Goal: Information Seeking & Learning: Learn about a topic

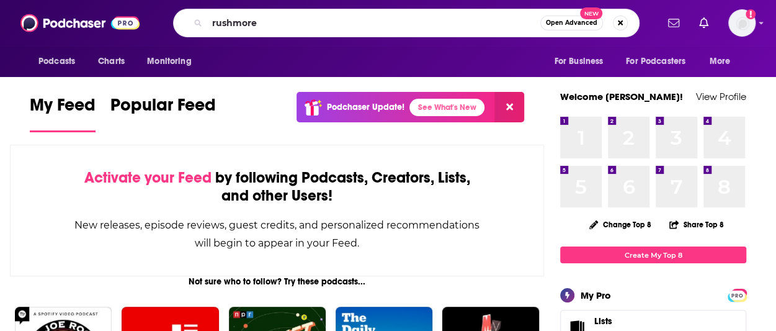
type input "rushmore"
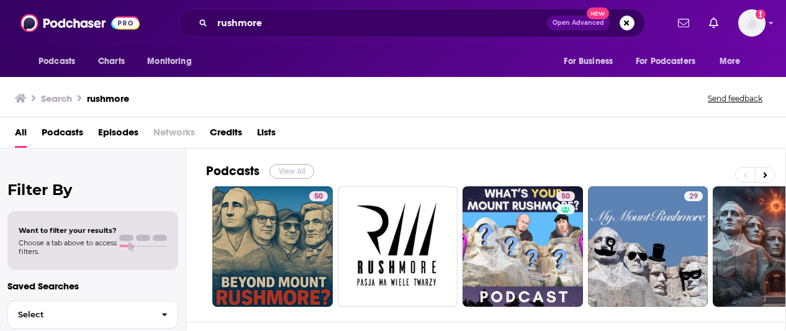
click at [300, 170] on button "View All" at bounding box center [291, 171] width 45 height 15
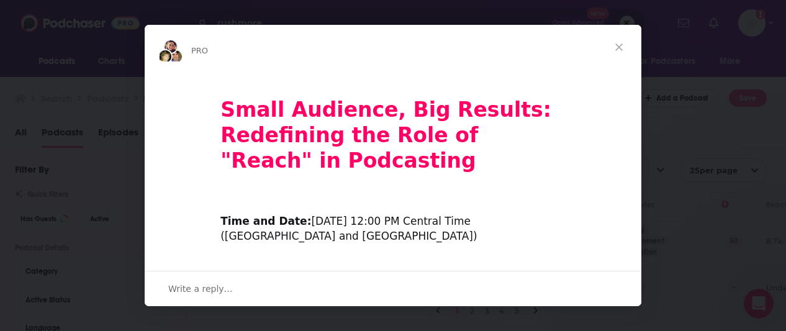
click at [619, 46] on span "Close" at bounding box center [618, 47] width 45 height 45
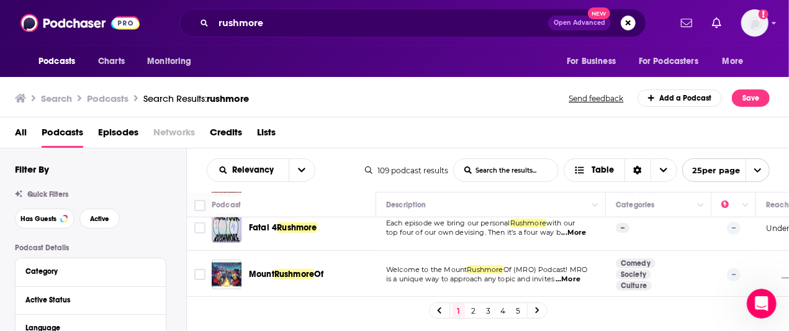
scroll to position [372, 0]
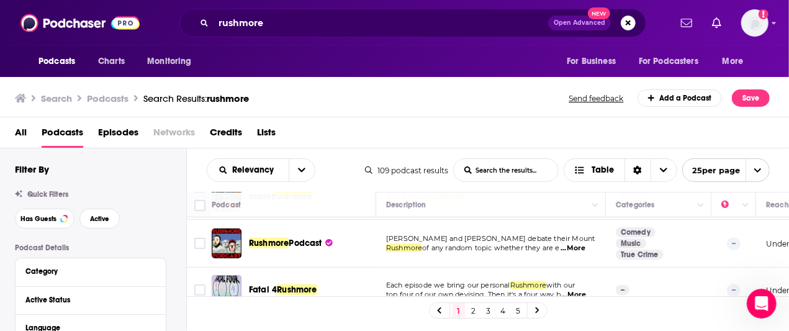
click at [527, 168] on input "List Search Input" at bounding box center [506, 170] width 104 height 22
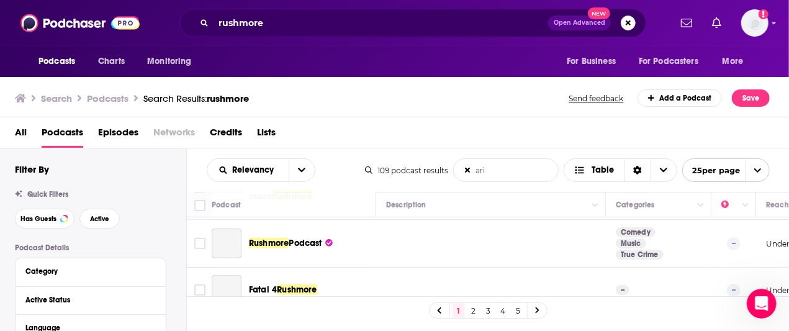
type input "ari"
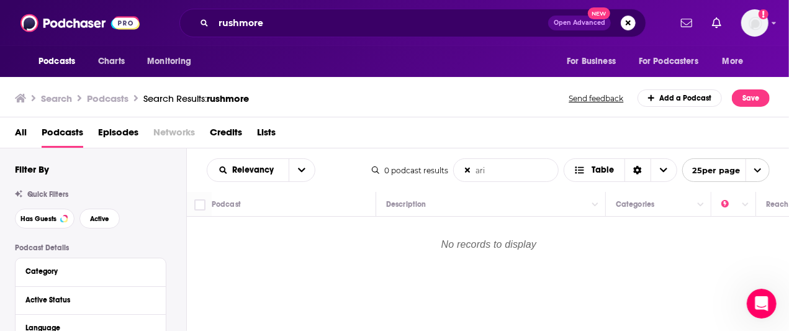
scroll to position [0, 0]
drag, startPoint x: 519, startPoint y: 171, endPoint x: 458, endPoint y: 167, distance: 61.5
click at [458, 167] on input "ari" at bounding box center [506, 170] width 104 height 22
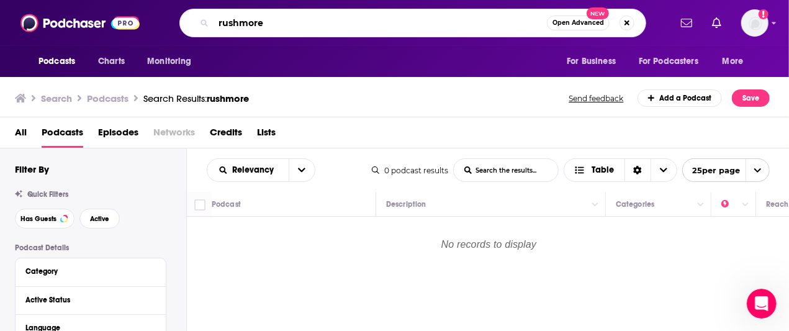
click at [285, 28] on input "rushmore" at bounding box center [379, 23] width 333 height 20
click at [757, 20] on img "Logged in as mford" at bounding box center [754, 22] width 27 height 27
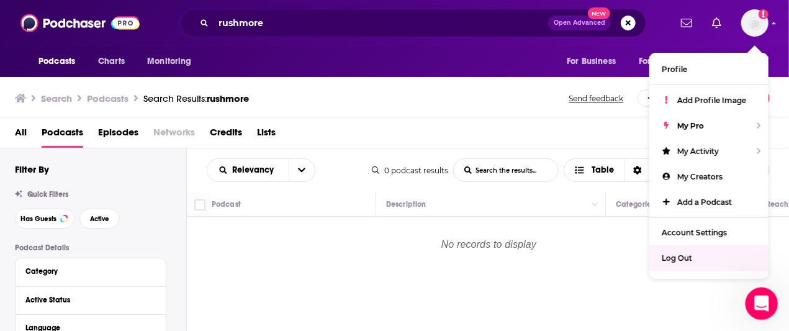
click at [760, 301] on icon "Open Intercom Messenger" at bounding box center [760, 302] width 20 height 20
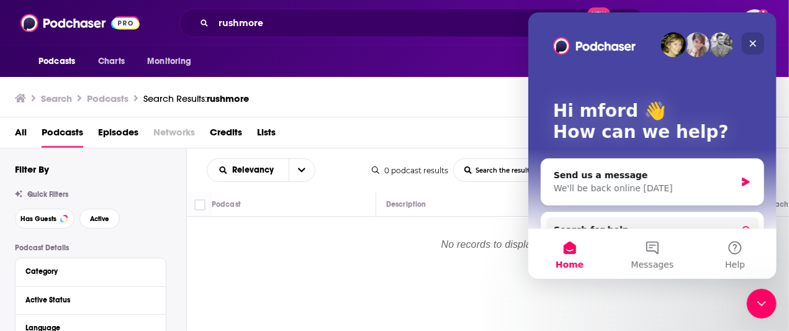
click at [756, 43] on icon "Close" at bounding box center [752, 43] width 10 height 10
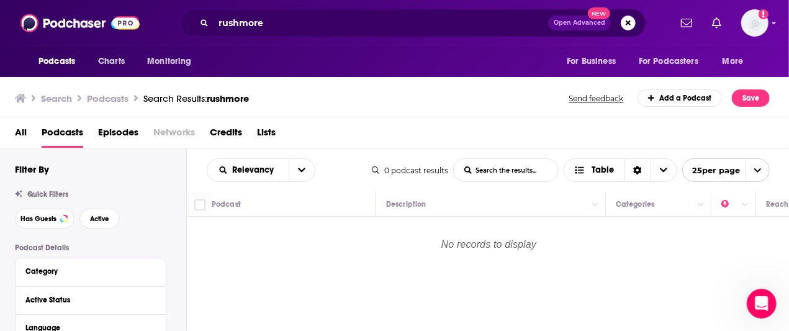
click at [115, 97] on h3 "Podcasts" at bounding box center [108, 98] width 42 height 12
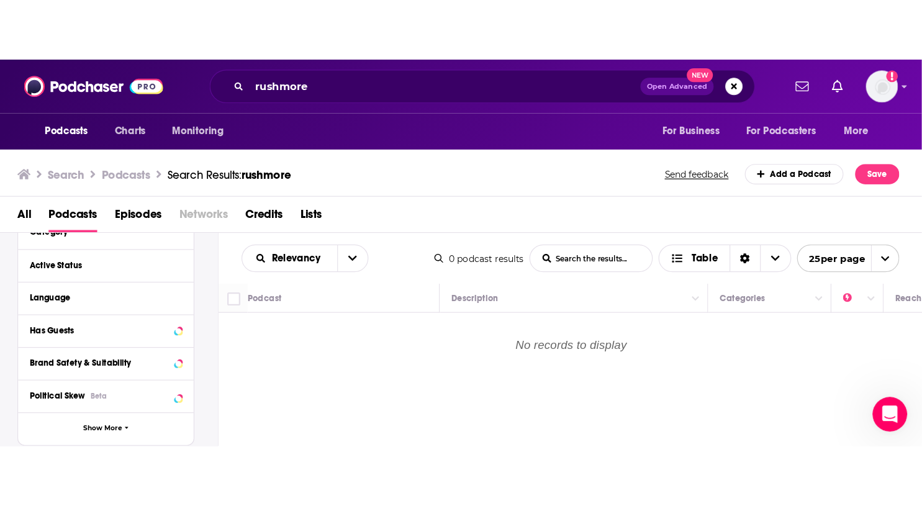
scroll to position [186, 0]
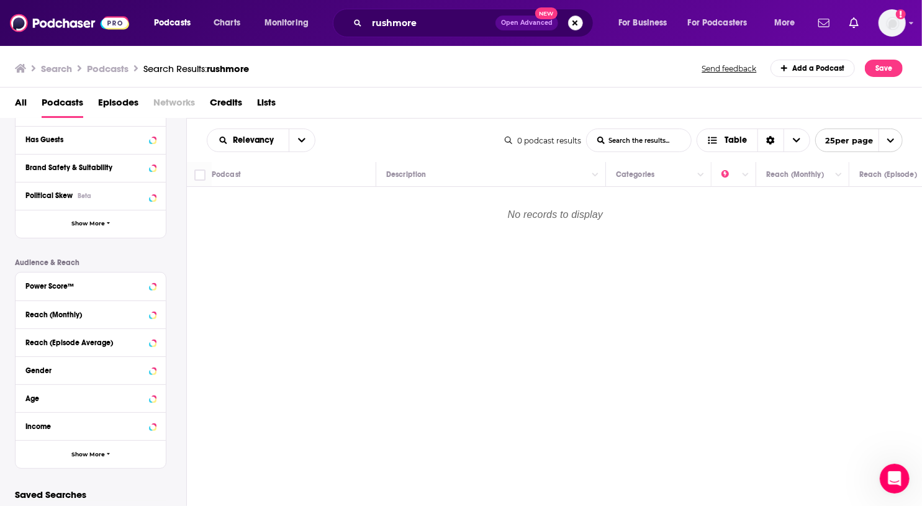
click at [580, 23] on button "Search podcasts, credits, & more..." at bounding box center [575, 23] width 15 height 15
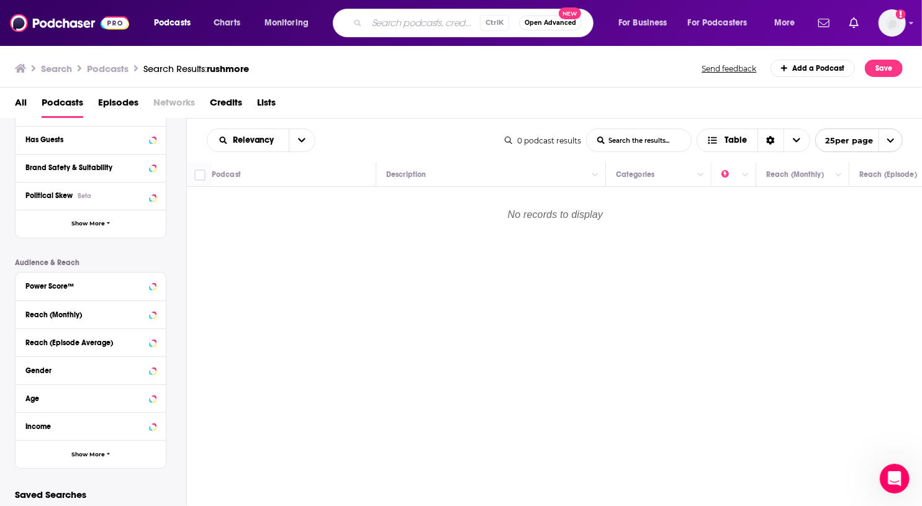
click at [624, 65] on div "Search Podcasts Search Results: rushmore Send feedback Add a Podcast Save" at bounding box center [458, 68] width 887 height 17
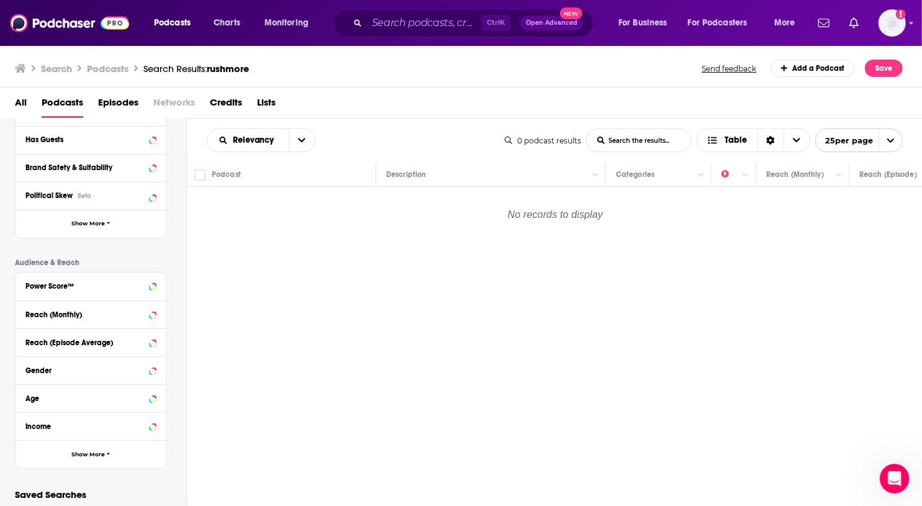
click at [109, 68] on h3 "Podcasts" at bounding box center [108, 69] width 42 height 12
click at [19, 69] on icon at bounding box center [20, 68] width 11 height 9
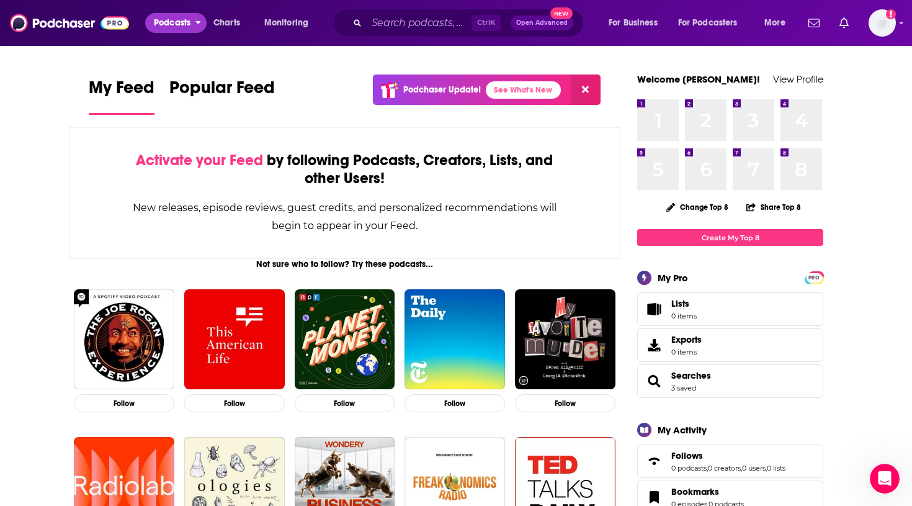
click at [171, 29] on span "Podcasts" at bounding box center [172, 22] width 37 height 17
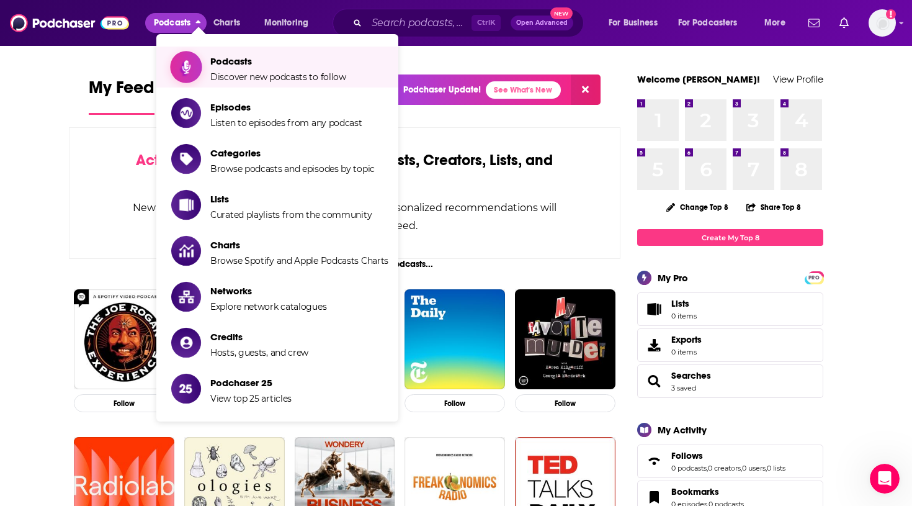
click at [253, 73] on span "Discover new podcasts to follow" at bounding box center [278, 76] width 136 height 11
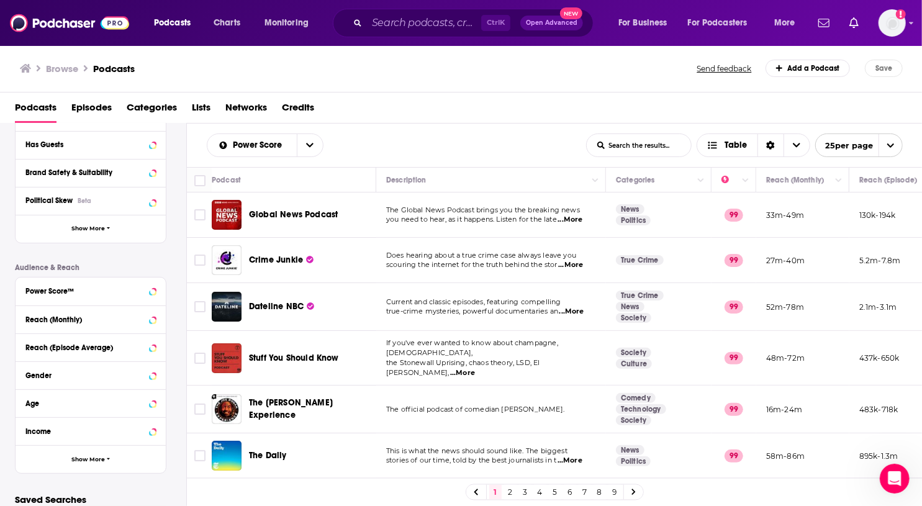
scroll to position [245, 0]
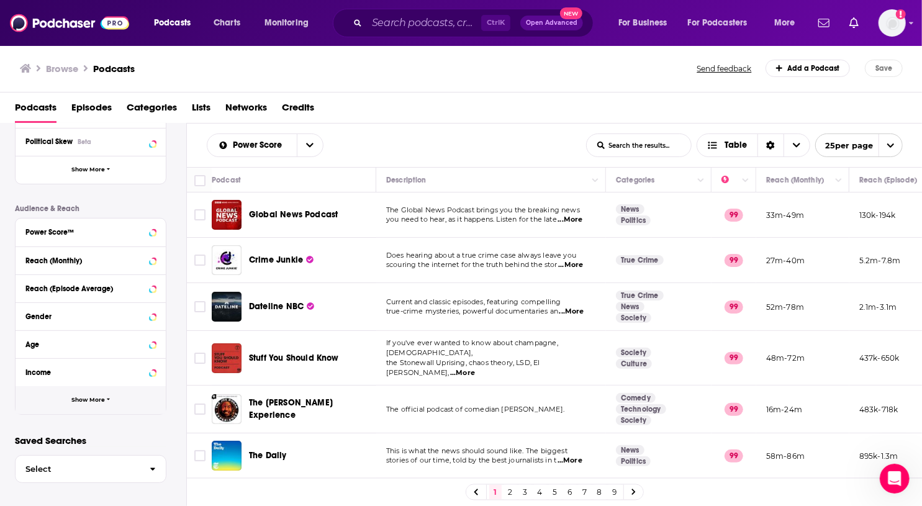
click at [97, 330] on span "Show More" at bounding box center [88, 400] width 34 height 7
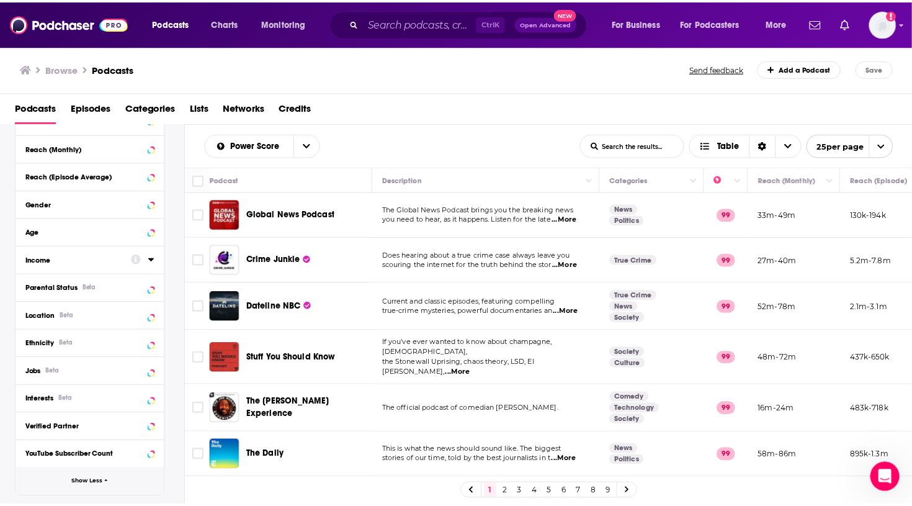
scroll to position [369, 0]
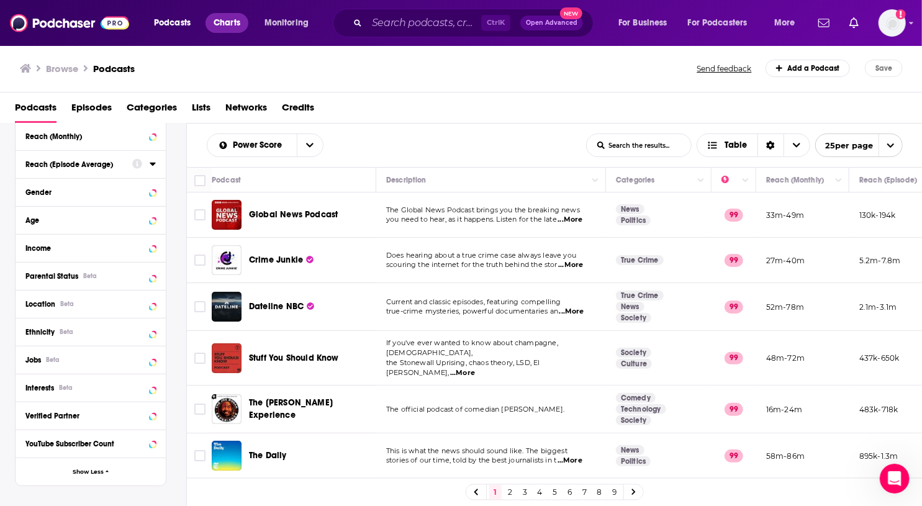
click at [231, 20] on span "Charts" at bounding box center [226, 22] width 27 height 17
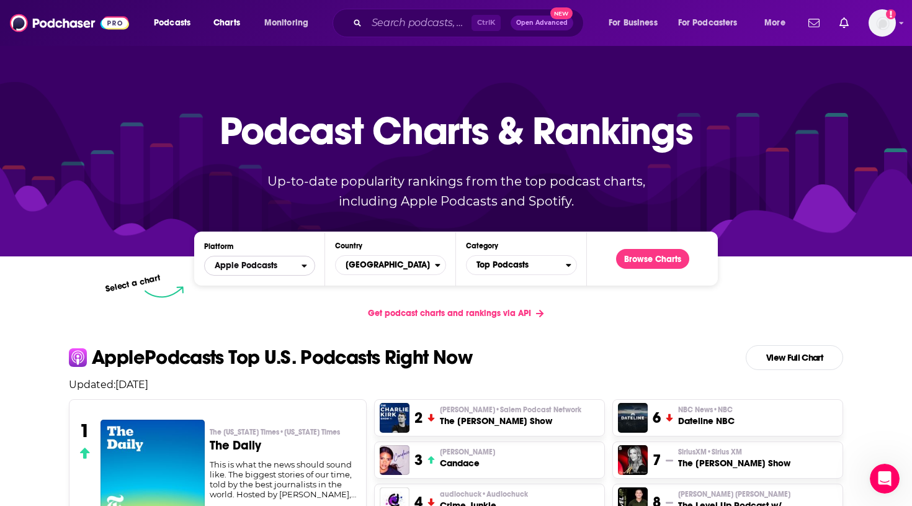
click at [259, 265] on span "Apple Podcasts" at bounding box center [246, 265] width 63 height 9
click at [331, 301] on div "Get podcast charts and rankings via API" at bounding box center [456, 313] width 794 height 30
click at [776, 330] on div "Open Intercom Messenger" at bounding box center [883, 476] width 41 height 41
